Goal: Information Seeking & Learning: Learn about a topic

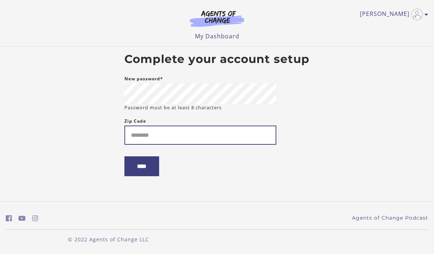
click at [157, 138] on input "Zip Code" at bounding box center [200, 134] width 152 height 19
type input "*****"
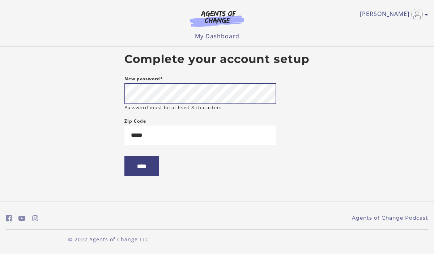
click at [55, 91] on body "Skip to main content [PERSON_NAME] My Account Support Sign Out Toggle menu Menu…" at bounding box center [217, 127] width 434 height 254
click at [149, 168] on input "****" at bounding box center [141, 166] width 35 height 20
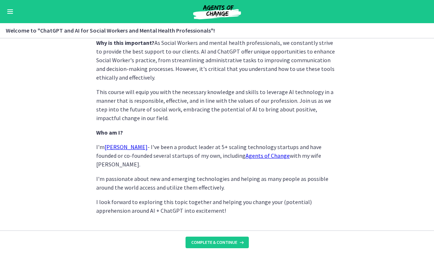
scroll to position [361, 0]
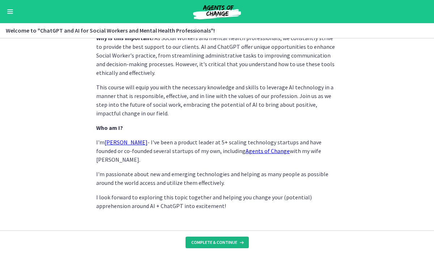
click at [219, 239] on button "Complete & continue" at bounding box center [216, 242] width 63 height 12
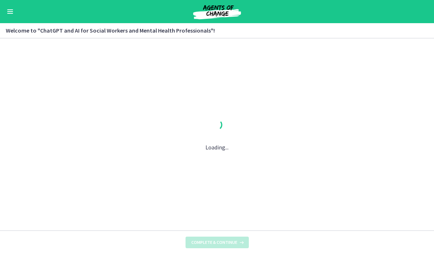
scroll to position [0, 0]
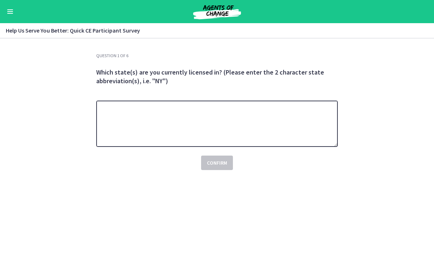
click at [131, 127] on textarea at bounding box center [217, 124] width 242 height 46
drag, startPoint x: 122, startPoint y: 105, endPoint x: 63, endPoint y: 106, distance: 59.7
click at [63, 106] on section "Question 1 of 6 Which state(s) are you currently licensed in? (Please enter the…" at bounding box center [217, 146] width 434 height 216
type textarea "*"
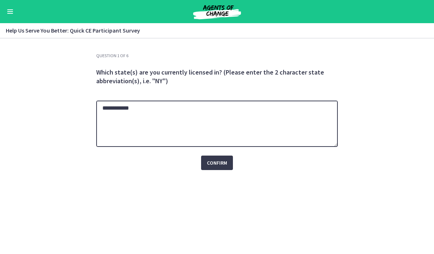
click at [119, 110] on textarea "**********" at bounding box center [217, 124] width 242 height 46
type textarea "**********"
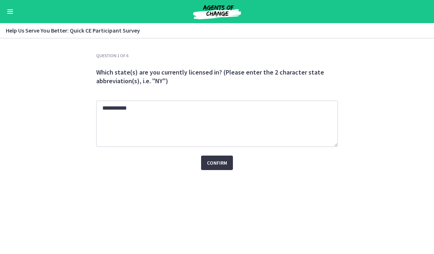
click at [213, 162] on span "Confirm" at bounding box center [217, 162] width 20 height 9
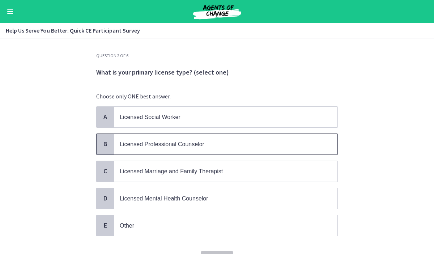
click at [192, 145] on span "Licensed Professional Counselor" at bounding box center [162, 144] width 85 height 6
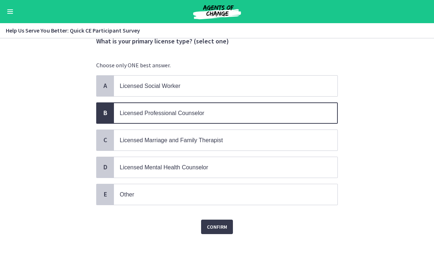
scroll to position [38, 0]
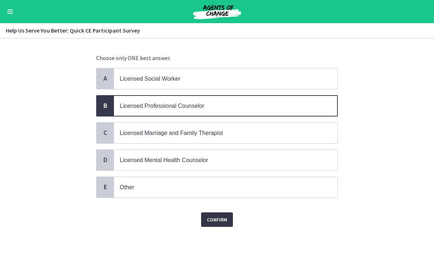
click at [217, 216] on span "Confirm" at bounding box center [217, 219] width 20 height 9
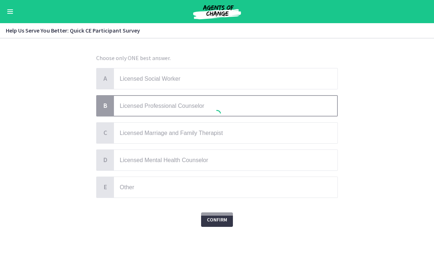
scroll to position [0, 0]
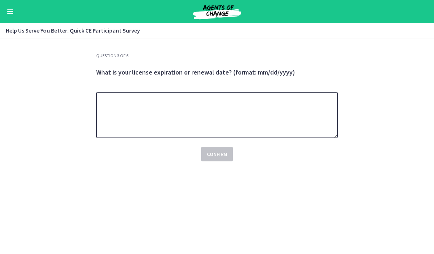
click at [177, 114] on textarea at bounding box center [217, 115] width 242 height 46
type textarea "*"
type textarea "**********"
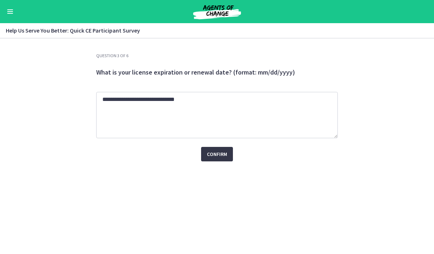
click at [221, 157] on span "Confirm" at bounding box center [217, 154] width 20 height 9
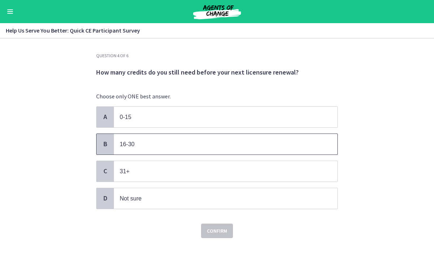
click at [154, 147] on p "16-30" at bounding box center [218, 144] width 197 height 9
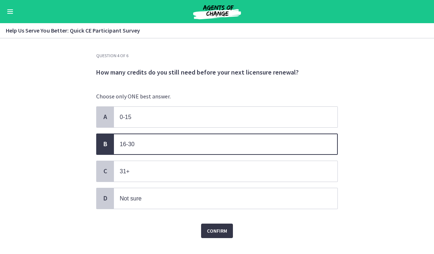
click at [217, 230] on span "Confirm" at bounding box center [217, 230] width 20 height 9
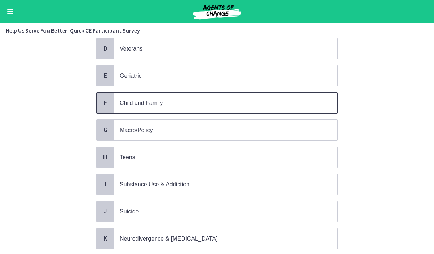
scroll to position [165, 0]
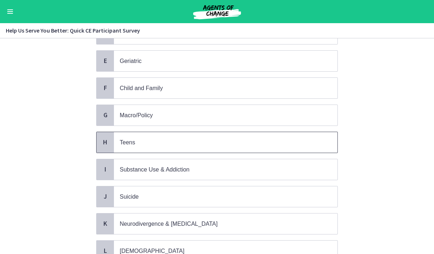
click at [136, 143] on p "Teens" at bounding box center [218, 142] width 197 height 9
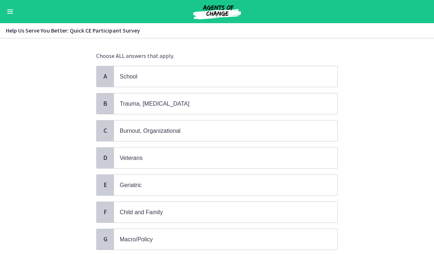
scroll to position [0, 0]
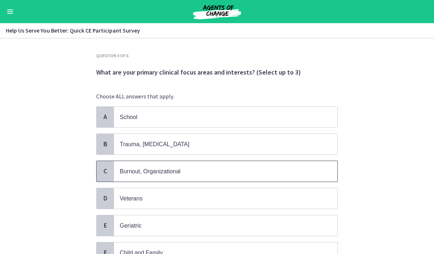
click at [140, 173] on span "Burnout, Organizational" at bounding box center [150, 171] width 61 height 6
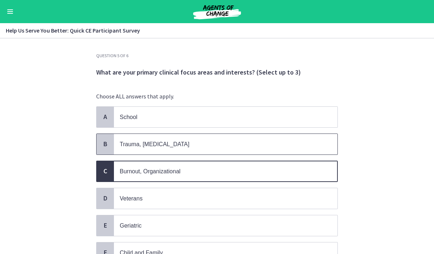
click at [131, 144] on span "Trauma, [MEDICAL_DATA]" at bounding box center [155, 144] width 70 height 6
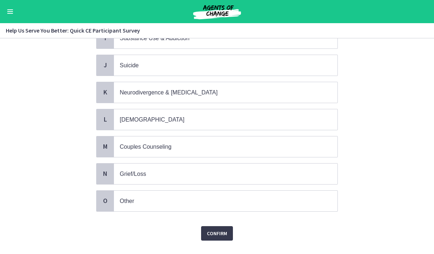
scroll to position [306, 0]
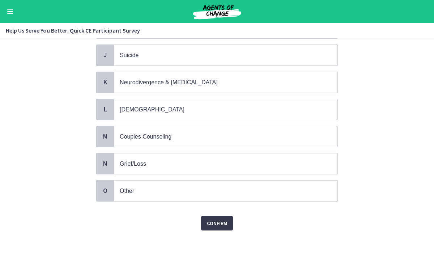
click at [221, 219] on span "Confirm" at bounding box center [217, 223] width 20 height 9
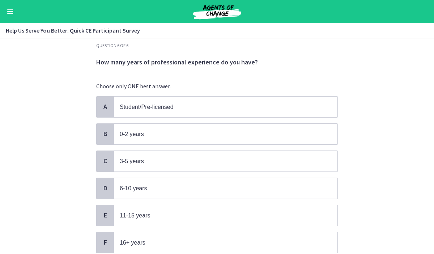
scroll to position [12, 0]
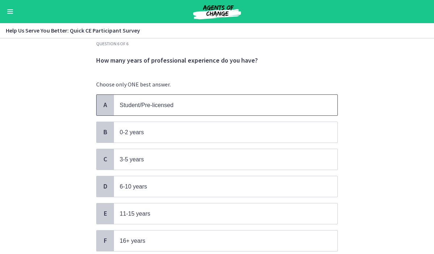
click at [117, 105] on span "Student/Pre-licensed" at bounding box center [225, 105] width 223 height 21
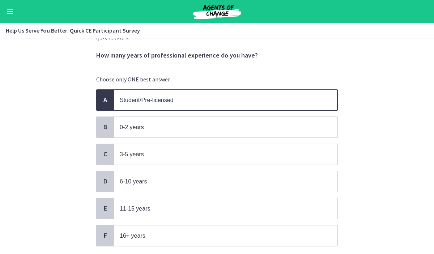
scroll to position [65, 0]
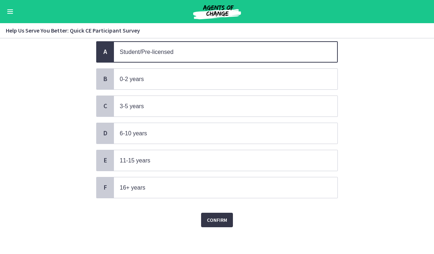
click at [219, 218] on span "Confirm" at bounding box center [217, 220] width 20 height 9
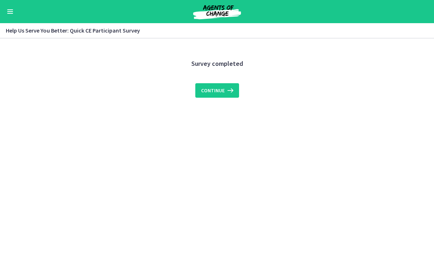
scroll to position [0, 0]
click at [225, 91] on icon at bounding box center [230, 90] width 10 height 9
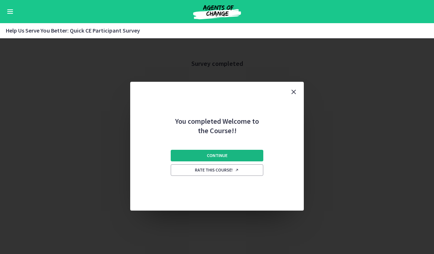
click at [210, 157] on span "Continue" at bounding box center [217, 156] width 21 height 6
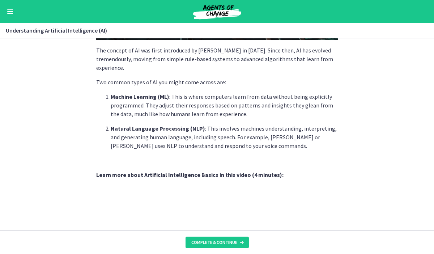
scroll to position [340, 0]
